Goal: Find specific page/section: Find specific page/section

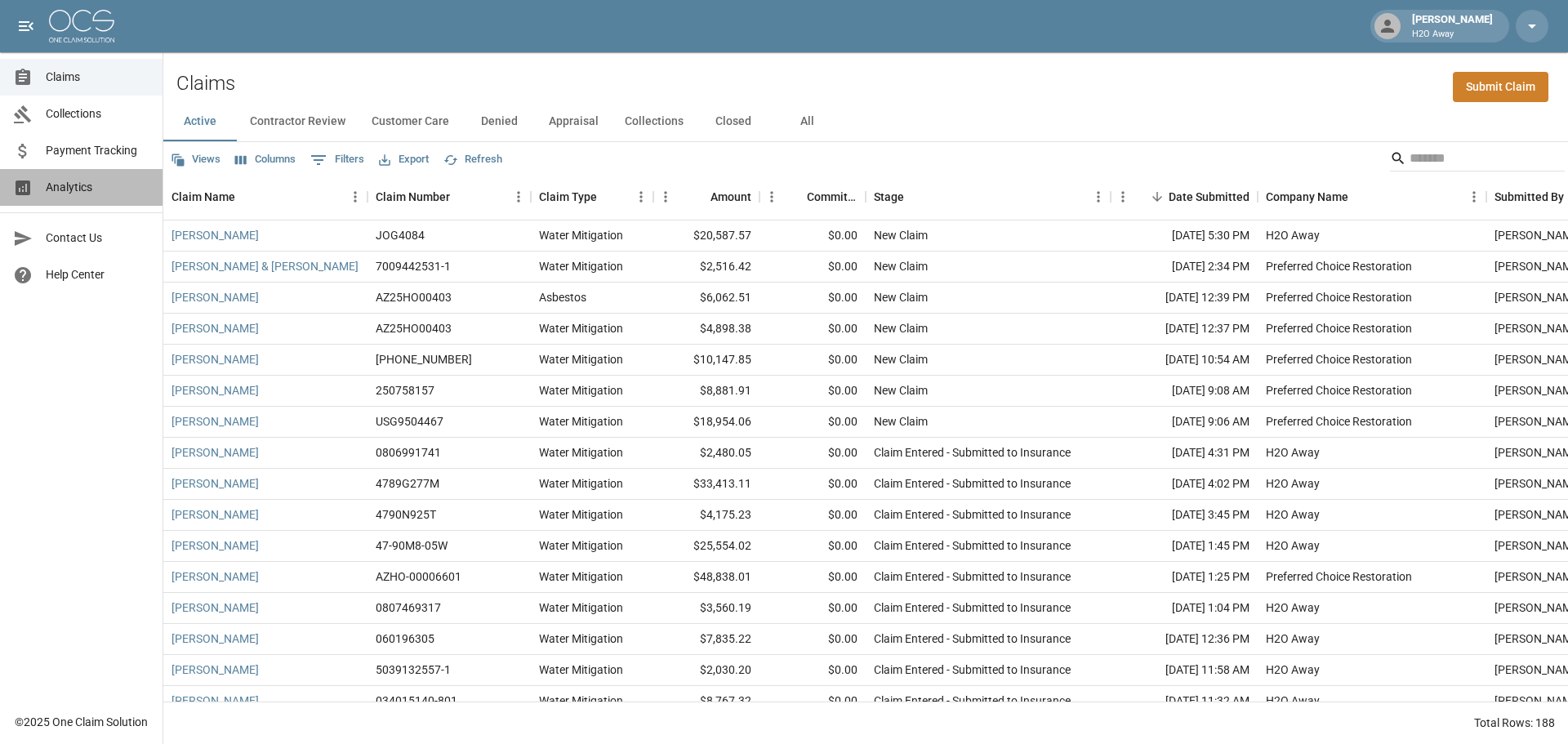
click at [62, 187] on span "Analytics" at bounding box center [97, 187] width 104 height 17
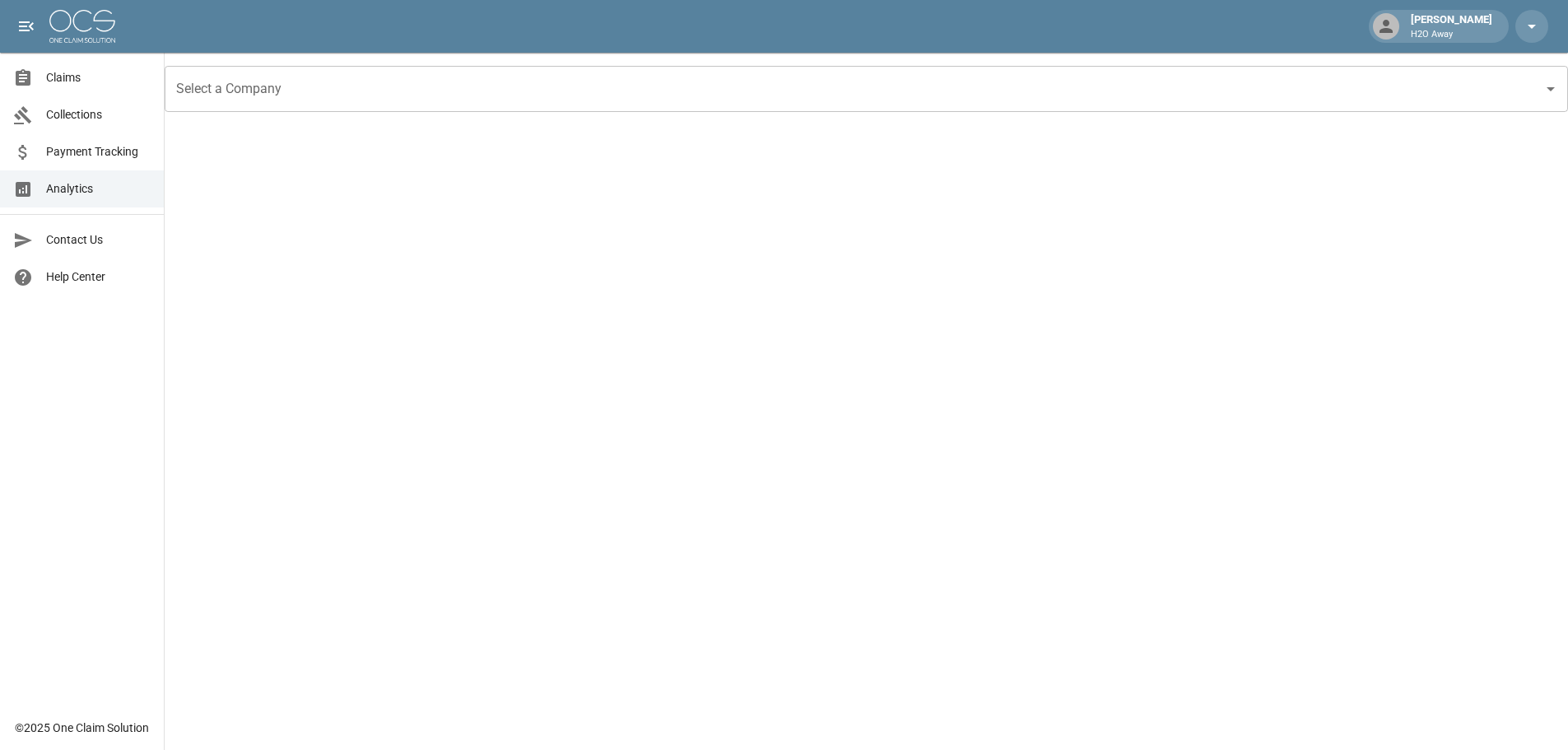
click at [359, 92] on input "Select a Company" at bounding box center [853, 89] width 1364 height 31
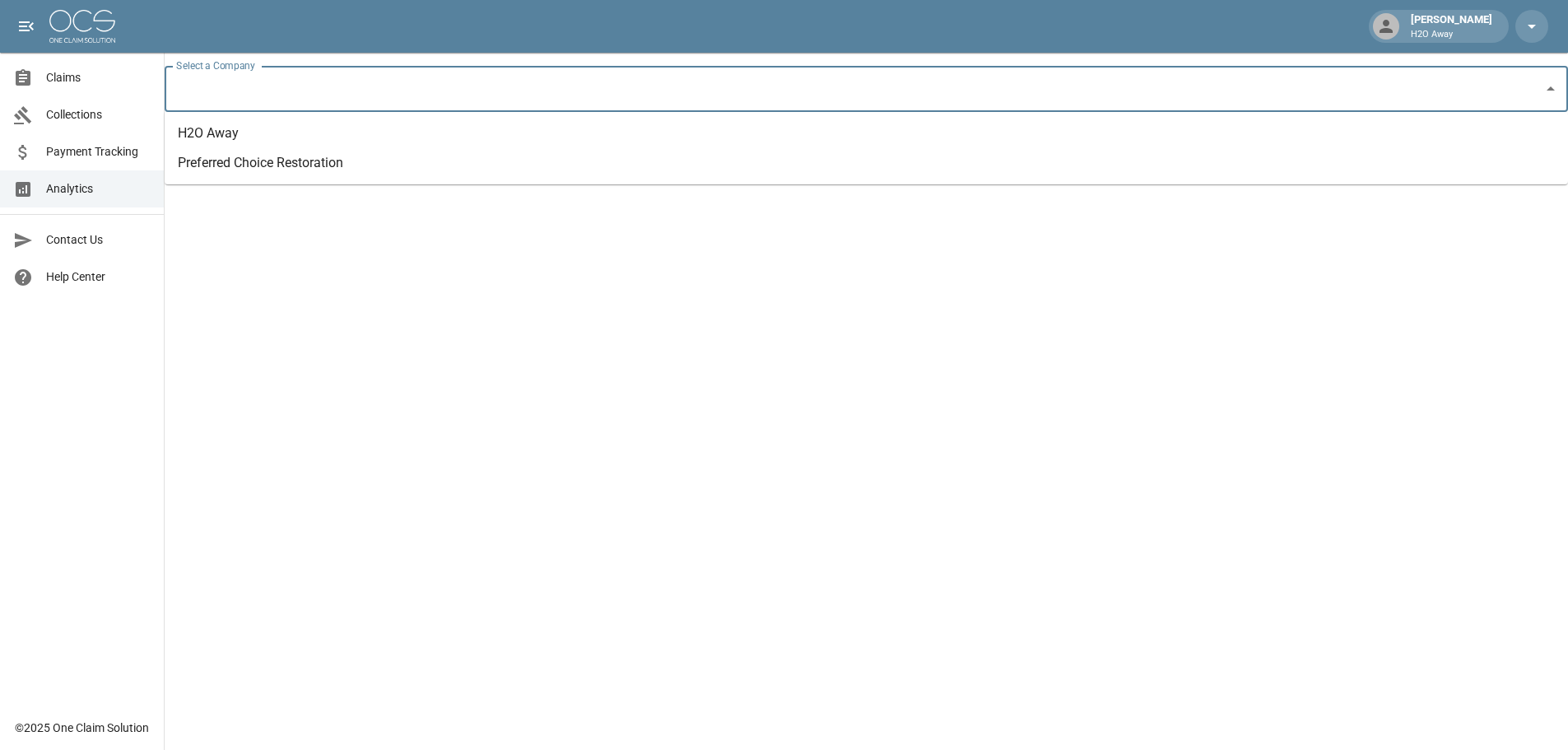
click at [294, 145] on li "H2O Away" at bounding box center [866, 134] width 1403 height 30
